Goal: Task Accomplishment & Management: Use online tool/utility

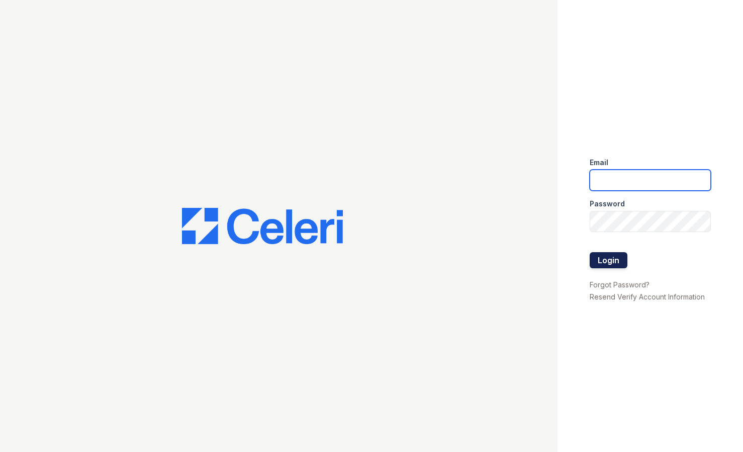
type input "[PERSON_NAME][EMAIL_ADDRESS][PERSON_NAME][DOMAIN_NAME]"
click at [609, 261] on button "Login" at bounding box center [609, 260] width 38 height 16
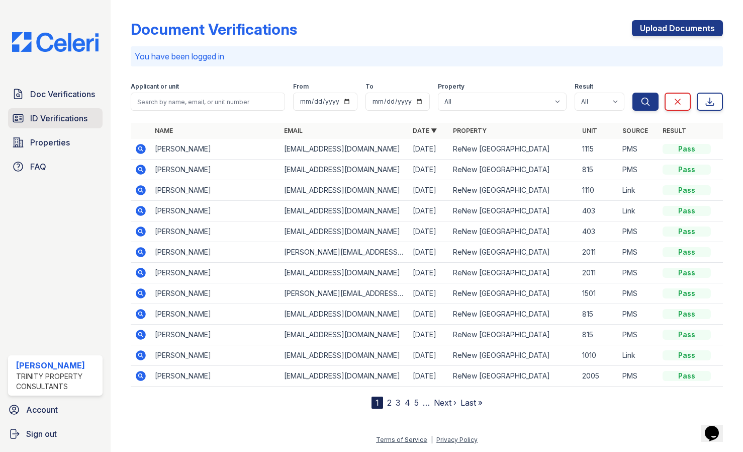
click at [75, 123] on span "ID Verifications" at bounding box center [58, 118] width 57 height 12
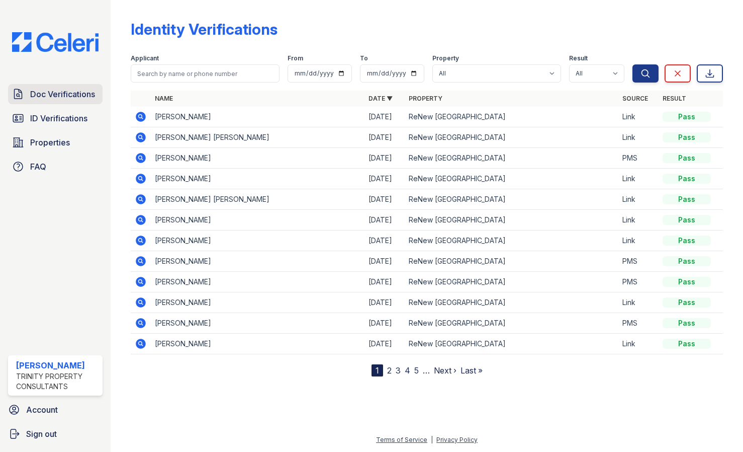
click at [58, 93] on span "Doc Verifications" at bounding box center [62, 94] width 65 height 12
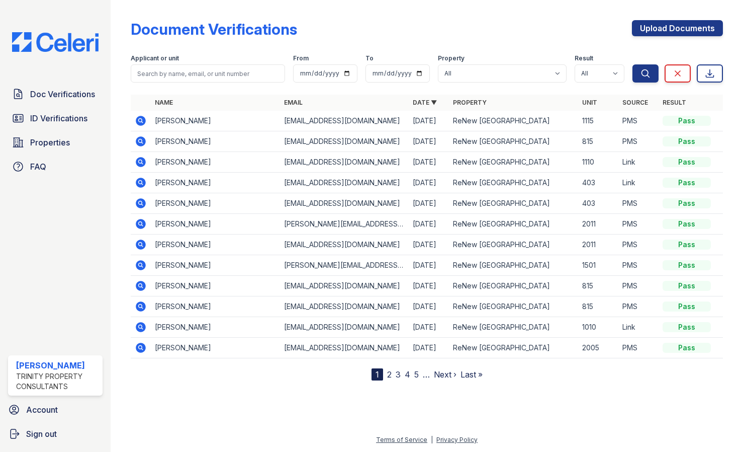
click at [138, 120] on icon at bounding box center [141, 121] width 12 height 12
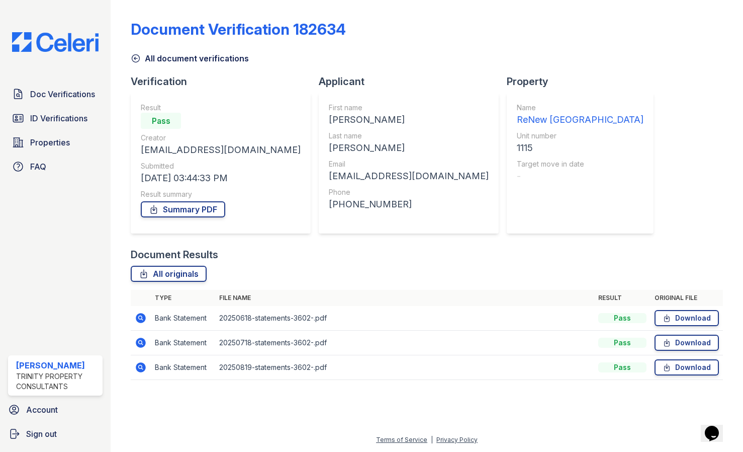
click at [622, 219] on div "Document Verification 182634 All document verifications Verification Result Pas…" at bounding box center [427, 197] width 592 height 386
click at [59, 124] on link "ID Verifications" at bounding box center [55, 118] width 95 height 20
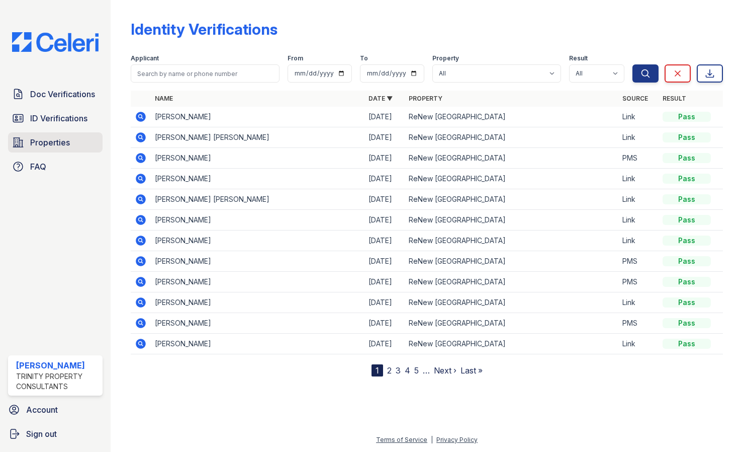
click at [31, 139] on span "Properties" at bounding box center [50, 142] width 40 height 12
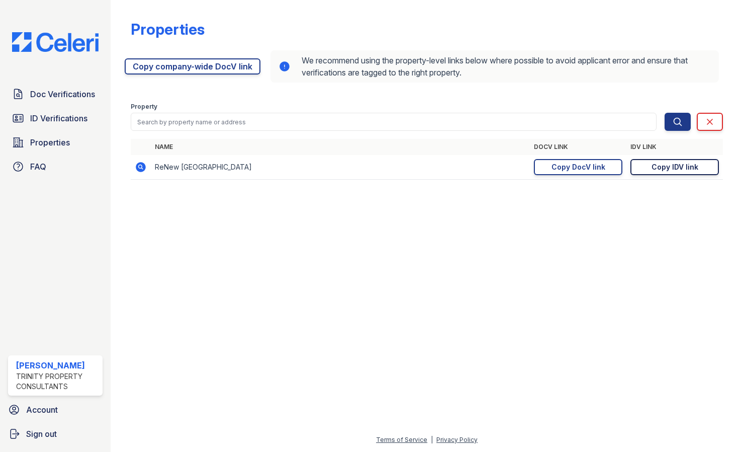
click at [674, 167] on div "Copy IDV link" at bounding box center [675, 167] width 47 height 10
